Goal: Check status: Check status

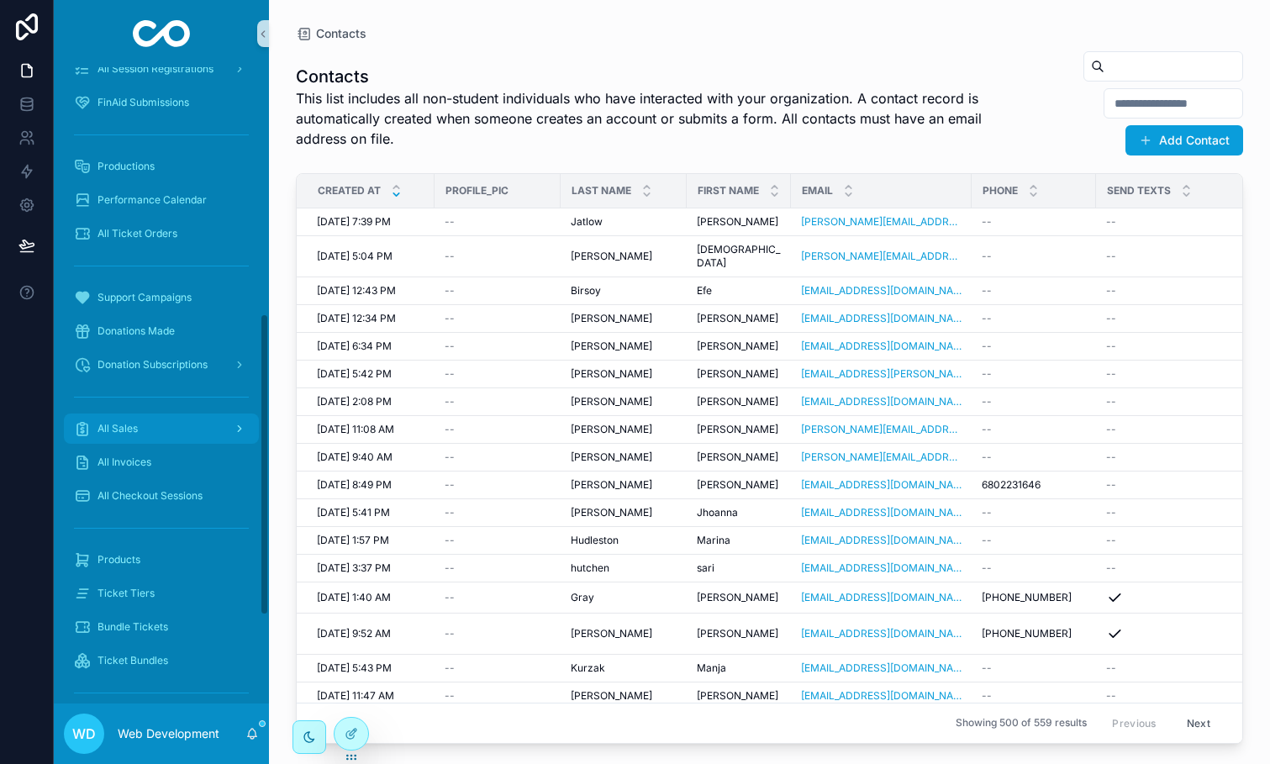
click at [150, 428] on div "All Sales" at bounding box center [161, 428] width 175 height 27
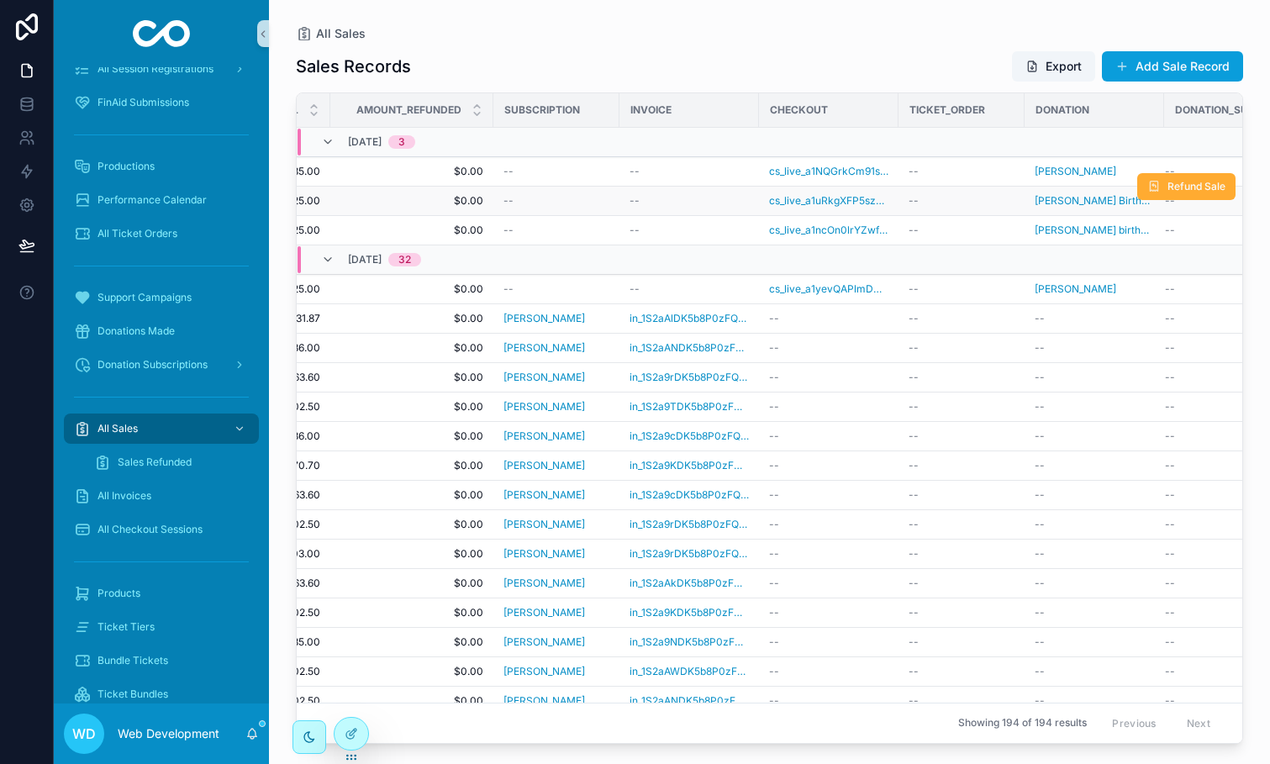
scroll to position [0, 1053]
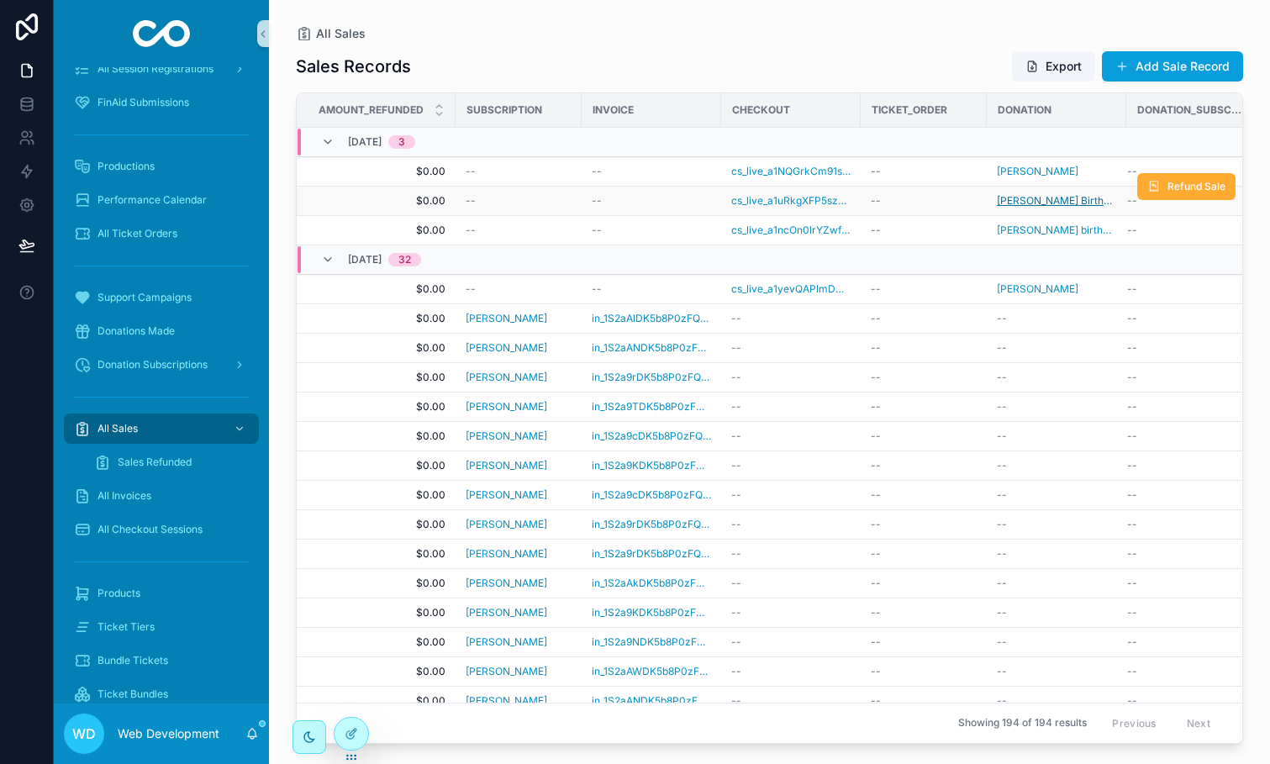
click at [1008, 202] on span "[PERSON_NAME] Birthday" at bounding box center [1056, 200] width 119 height 13
